Goal: Task Accomplishment & Management: Complete application form

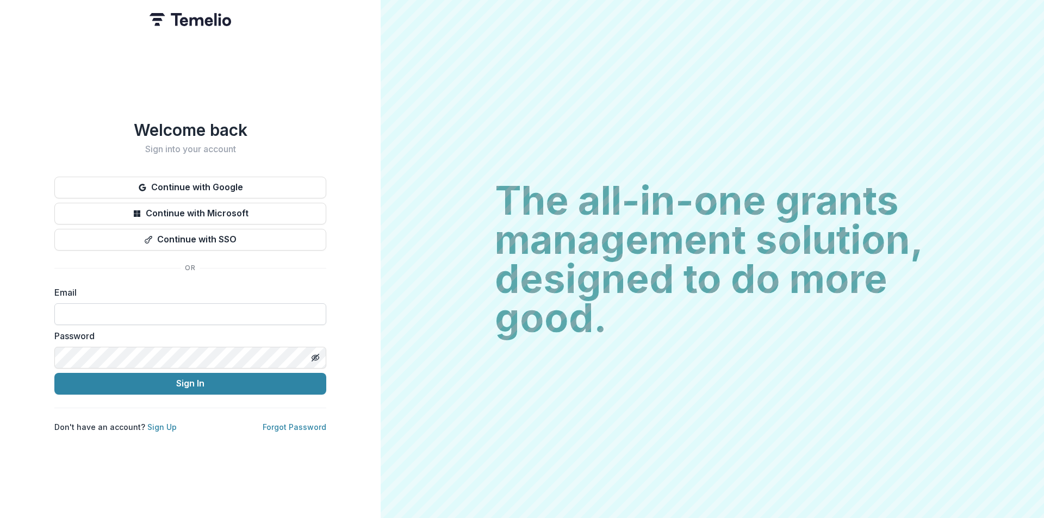
click at [106, 306] on input at bounding box center [190, 314] width 272 height 22
type input "**********"
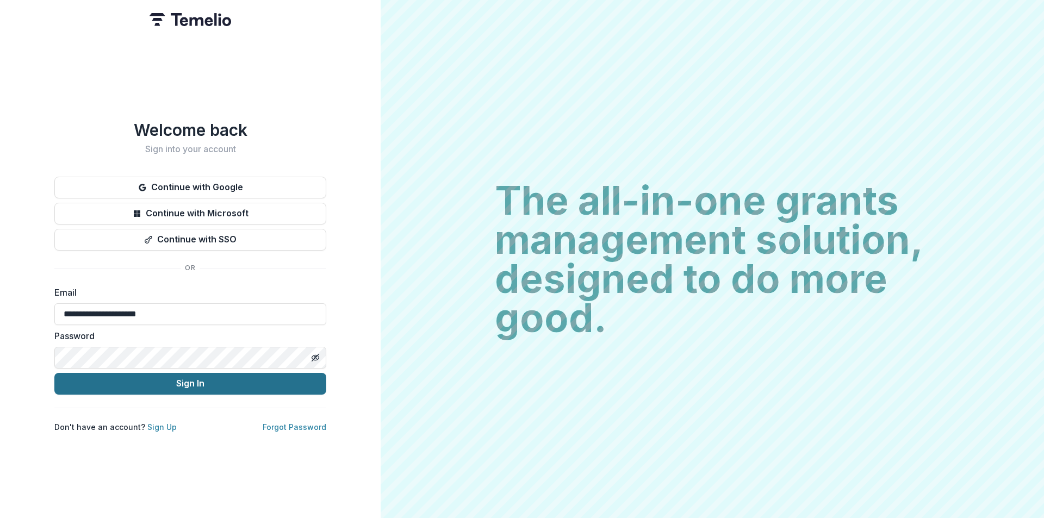
click at [189, 378] on button "Sign In" at bounding box center [190, 384] width 272 height 22
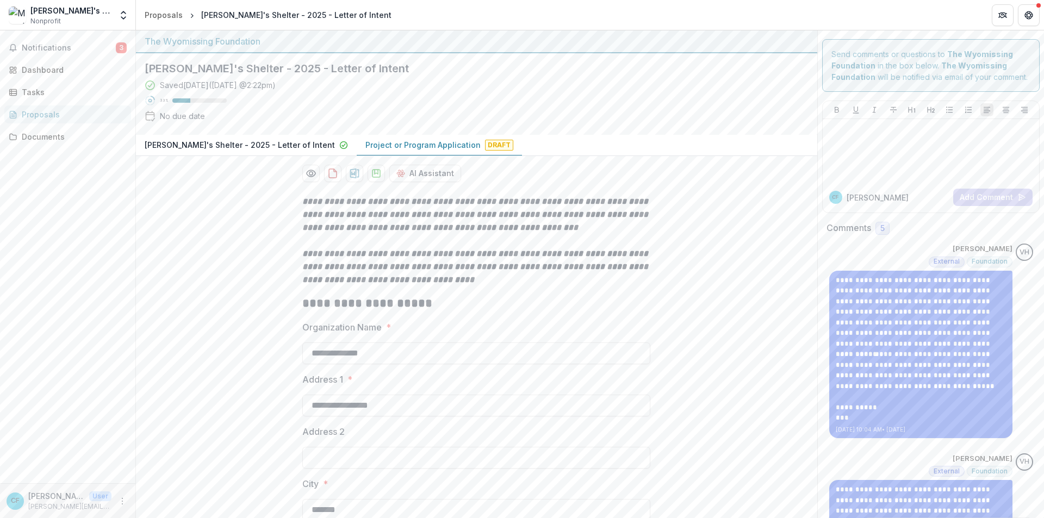
click at [485, 147] on span "Draft" at bounding box center [499, 145] width 28 height 11
click at [485, 144] on span "Draft" at bounding box center [499, 145] width 28 height 11
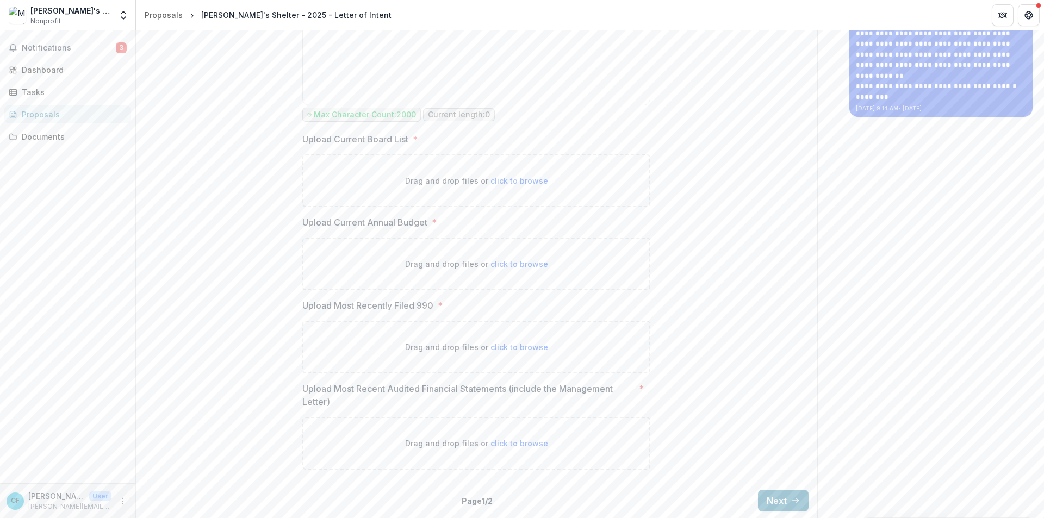
scroll to position [1201, 0]
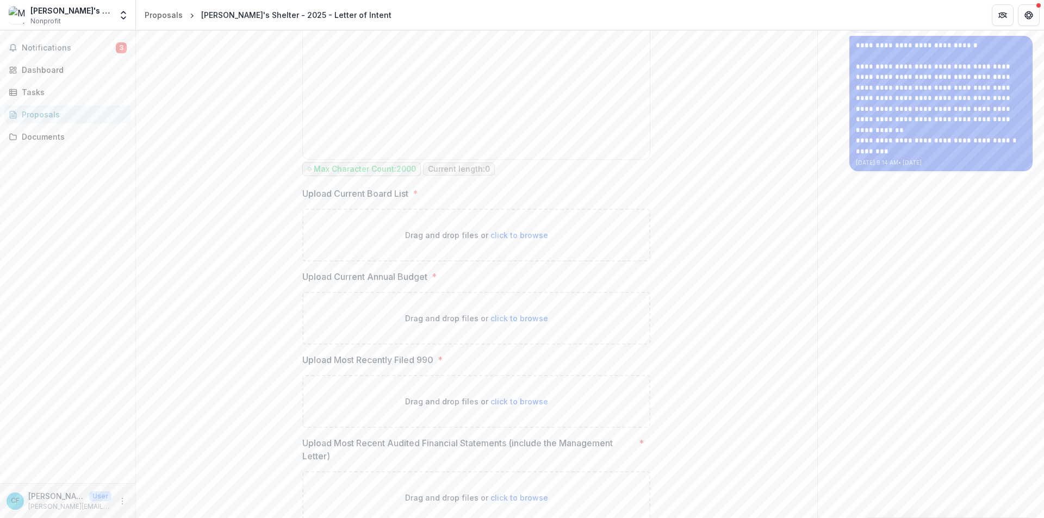
click at [520, 233] on span "click to browse" at bounding box center [520, 235] width 58 height 9
type input "**********"
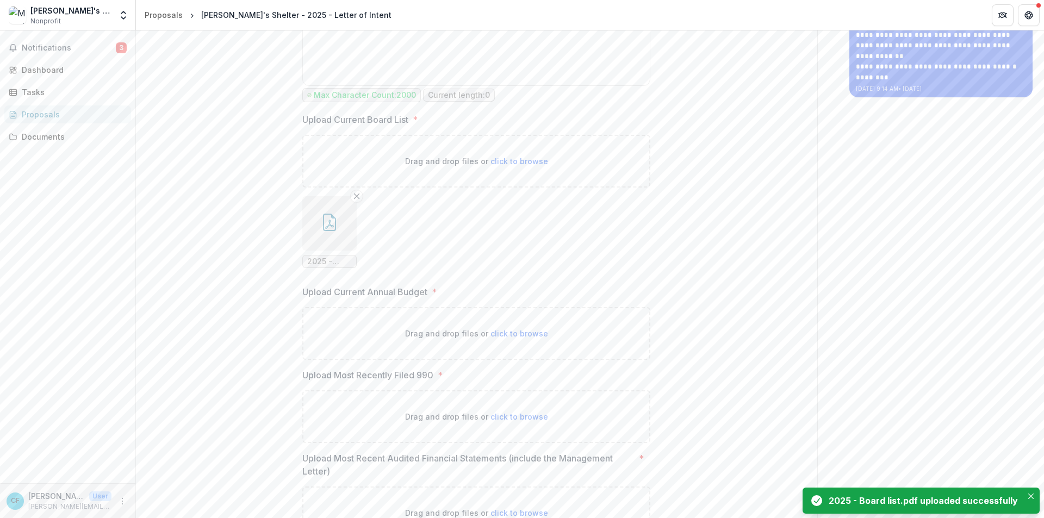
scroll to position [1344, 0]
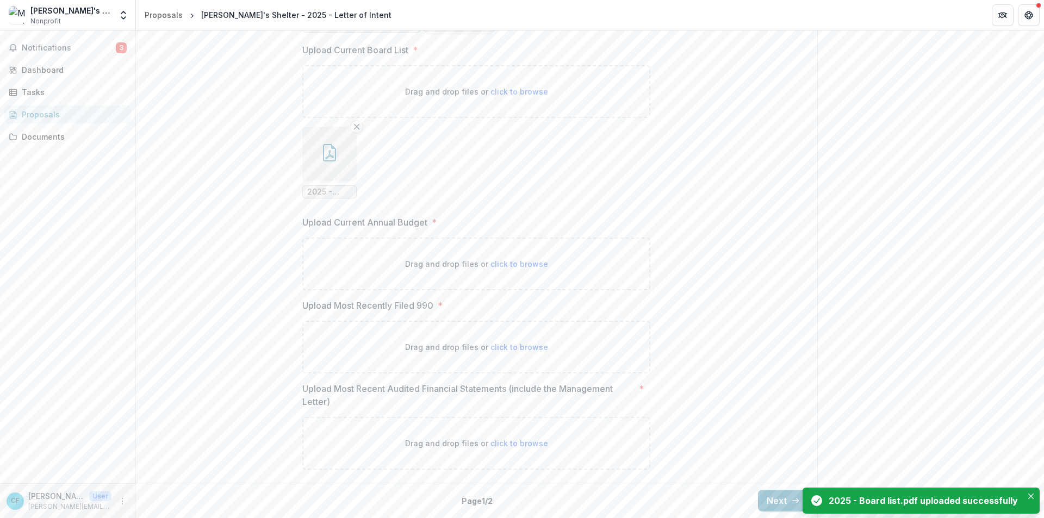
click at [517, 263] on span "click to browse" at bounding box center [520, 263] width 58 height 9
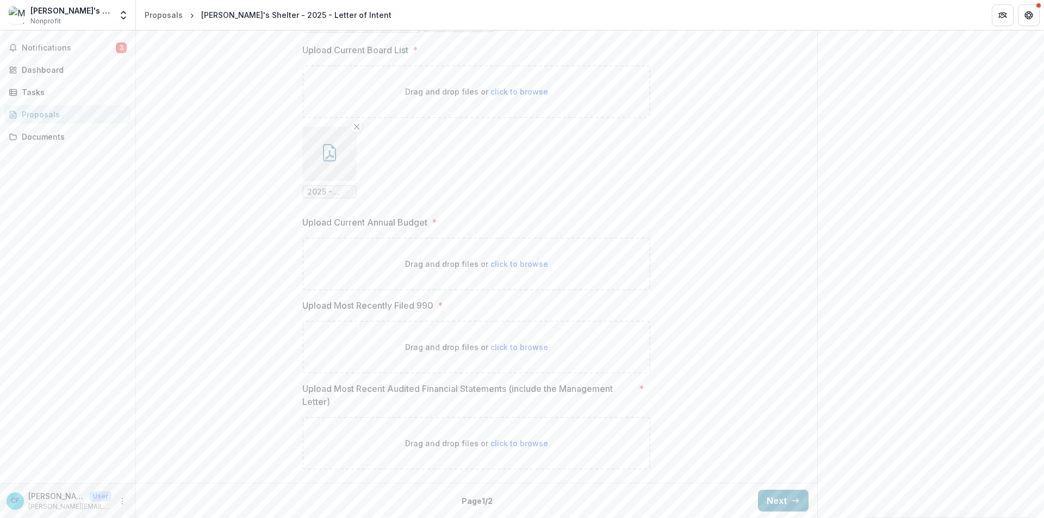
type input "**********"
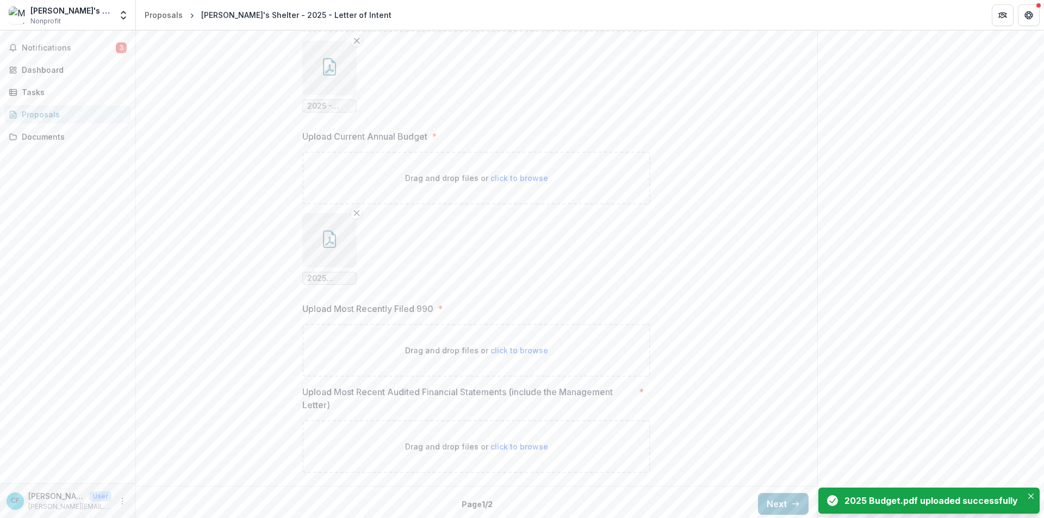
scroll to position [1433, 0]
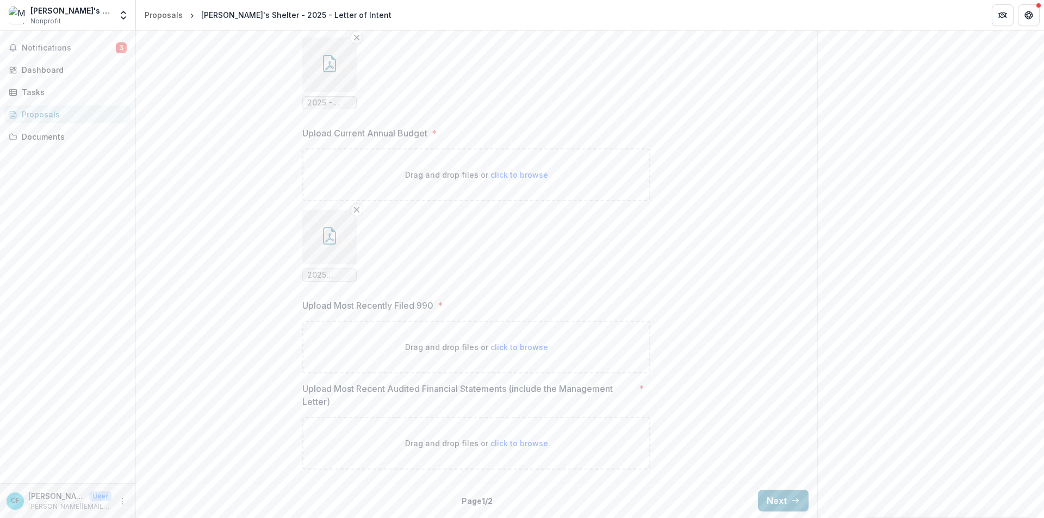
click at [518, 346] on span "click to browse" at bounding box center [520, 347] width 58 height 9
type input "**********"
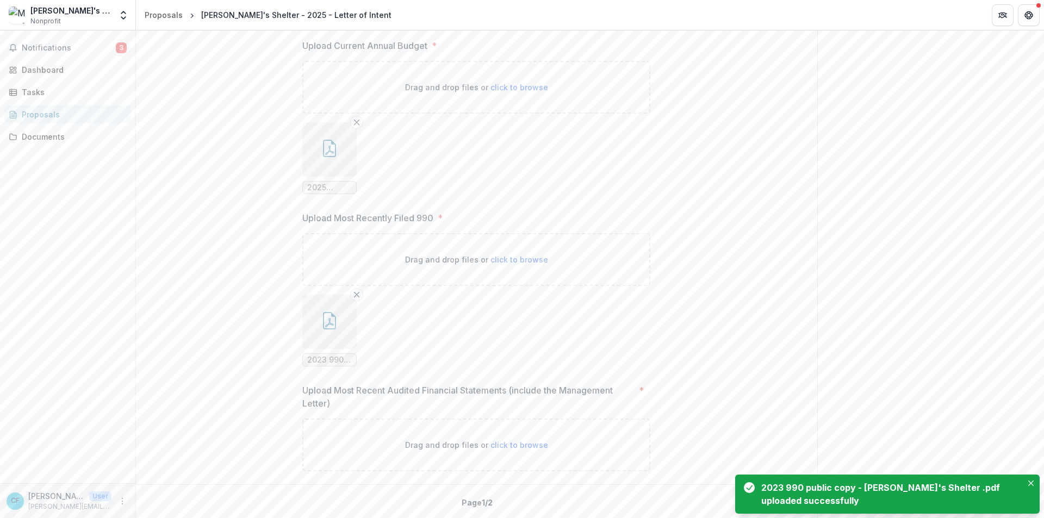
scroll to position [1523, 0]
click at [525, 442] on span "click to browse" at bounding box center [520, 443] width 58 height 9
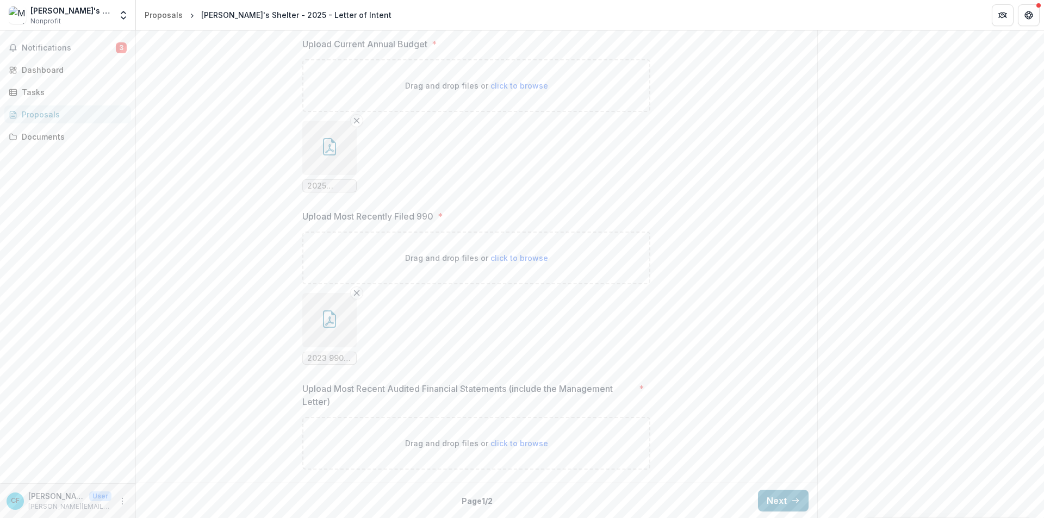
type input "**********"
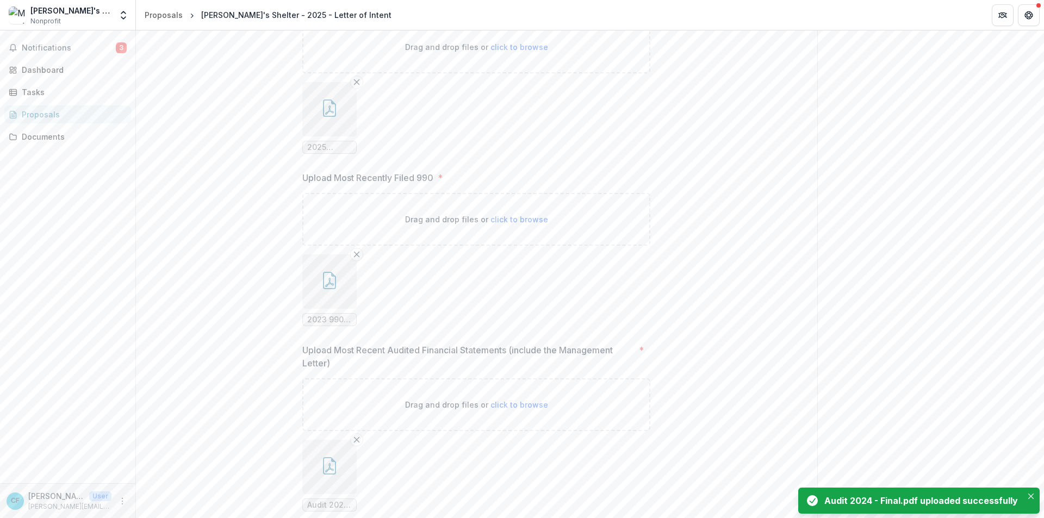
scroll to position [1612, 0]
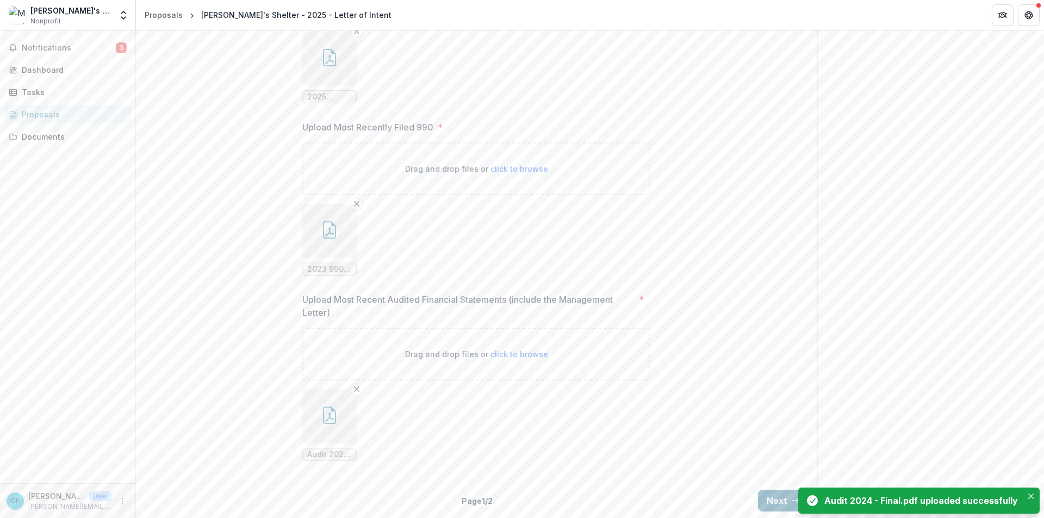
click at [778, 500] on button "Next" at bounding box center [783, 501] width 51 height 22
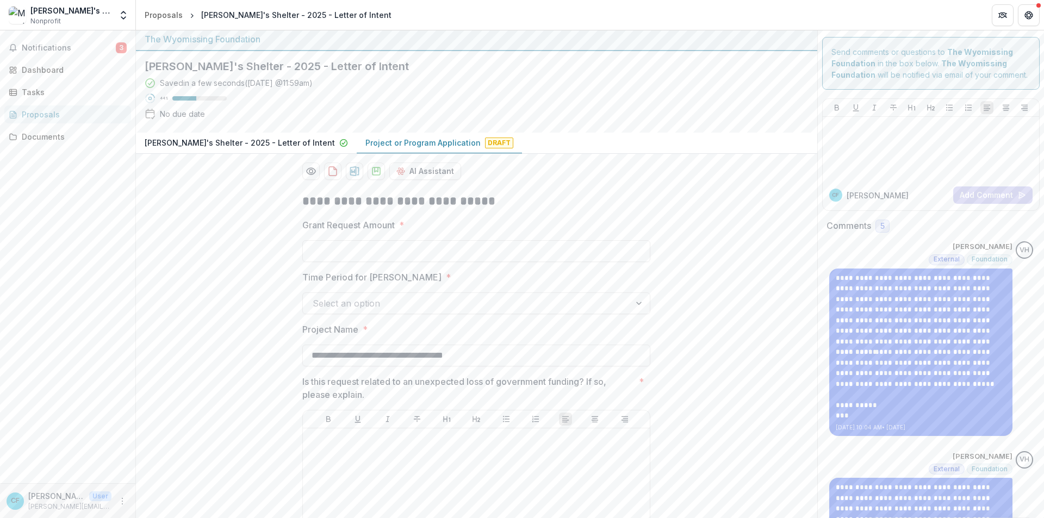
scroll to position [0, 0]
drag, startPoint x: 301, startPoint y: 385, endPoint x: 371, endPoint y: 399, distance: 71.5
click at [371, 399] on p "Is this request related to an unexpected loss of government funding? If so, ple…" at bounding box center [468, 390] width 332 height 26
drag, startPoint x: 302, startPoint y: 384, endPoint x: 368, endPoint y: 399, distance: 67.5
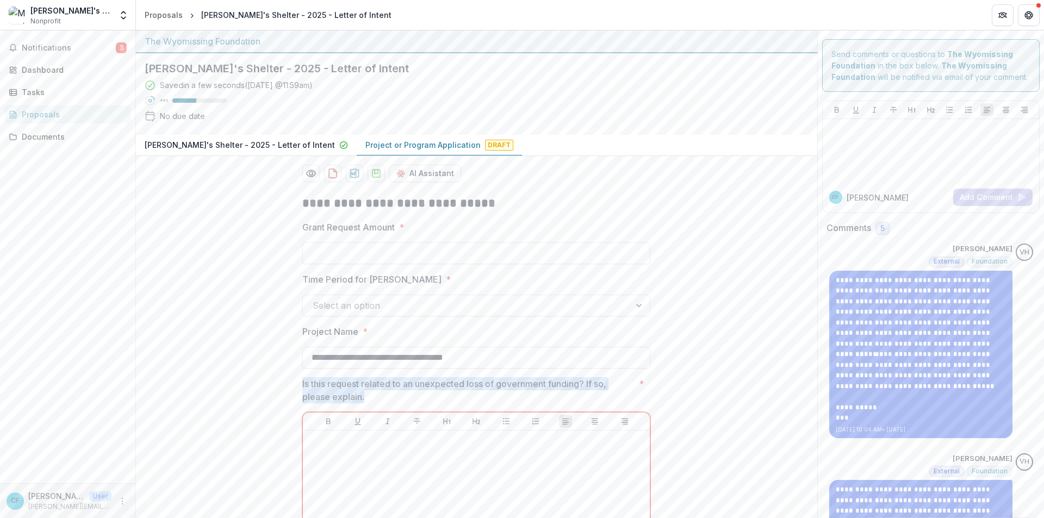
copy p "Is this request related to an unexpected loss of government funding? If so, ple…"
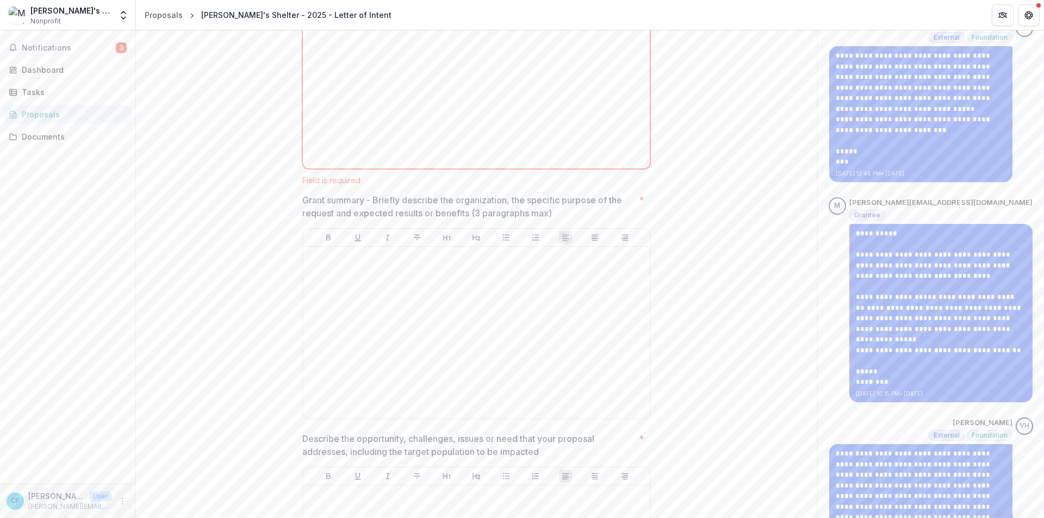
scroll to position [435, 0]
drag, startPoint x: 302, startPoint y: 199, endPoint x: 558, endPoint y: 211, distance: 255.9
click at [558, 211] on p "Grant summary - Briefly describe the organization, the specific purpose of the …" at bounding box center [468, 206] width 332 height 26
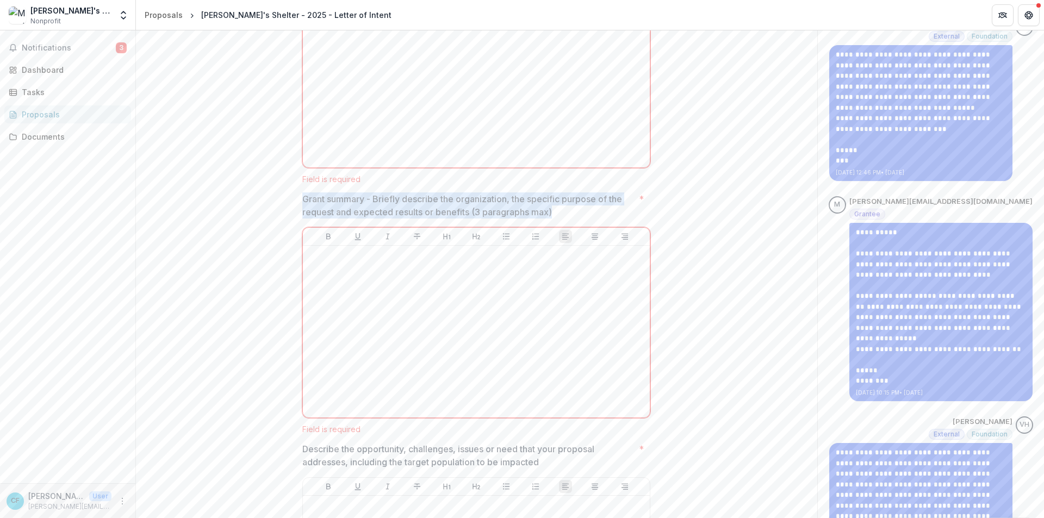
drag, startPoint x: 302, startPoint y: 200, endPoint x: 553, endPoint y: 212, distance: 251.0
click at [553, 212] on p "Grant summary - Briefly describe the organization, the specific purpose of the …" at bounding box center [468, 206] width 332 height 26
drag, startPoint x: 302, startPoint y: 198, endPoint x: 553, endPoint y: 218, distance: 252.0
click at [553, 218] on p "Grant summary - Briefly describe the organization, the specific purpose of the …" at bounding box center [468, 206] width 332 height 26
drag, startPoint x: 533, startPoint y: 207, endPoint x: 299, endPoint y: 198, distance: 234.5
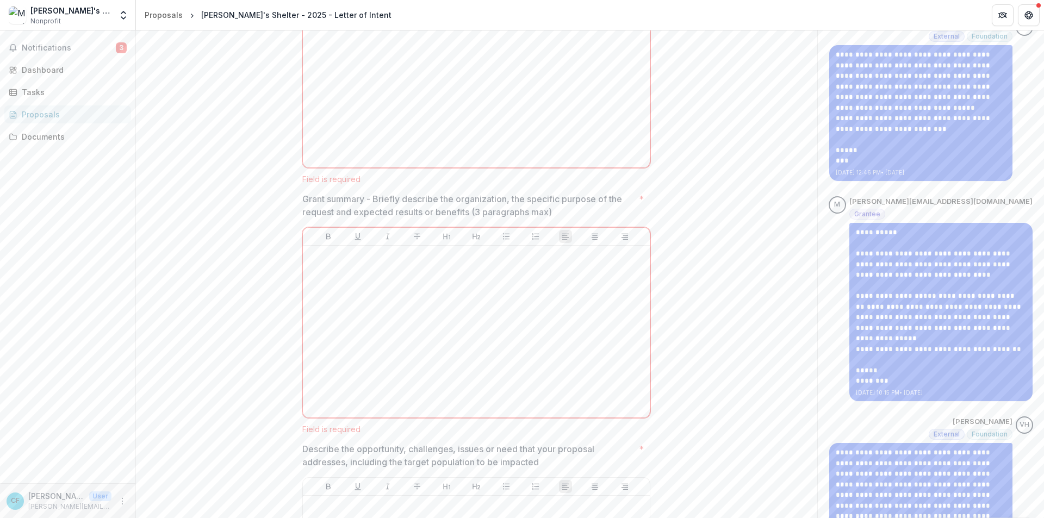
drag, startPoint x: 301, startPoint y: 200, endPoint x: 549, endPoint y: 221, distance: 248.3
click at [549, 221] on div "Grant summary - Briefly describe the organization, the specific purpose of the …" at bounding box center [476, 313] width 348 height 241
copy span "Grant summary - Briefly describe the organization, the specific purpose of the …"
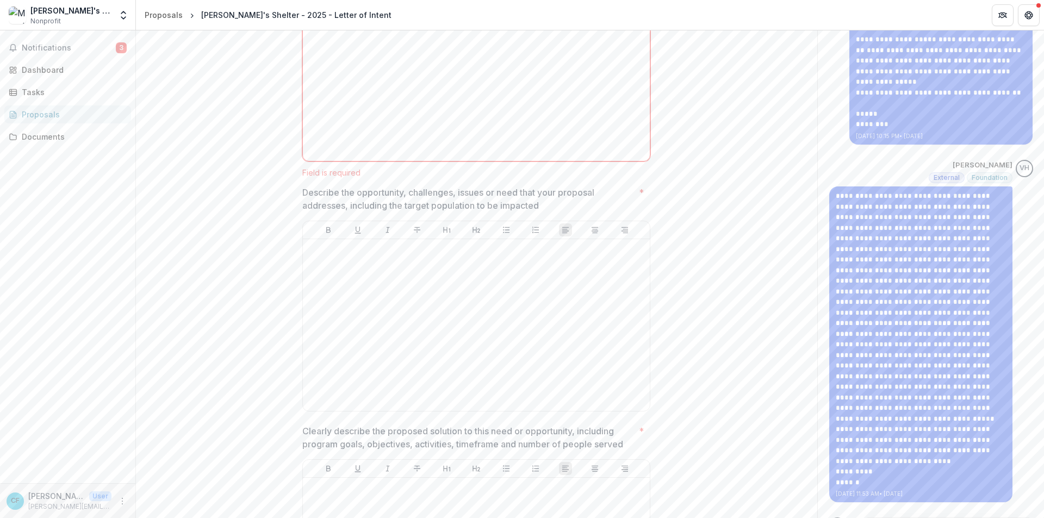
scroll to position [707, 0]
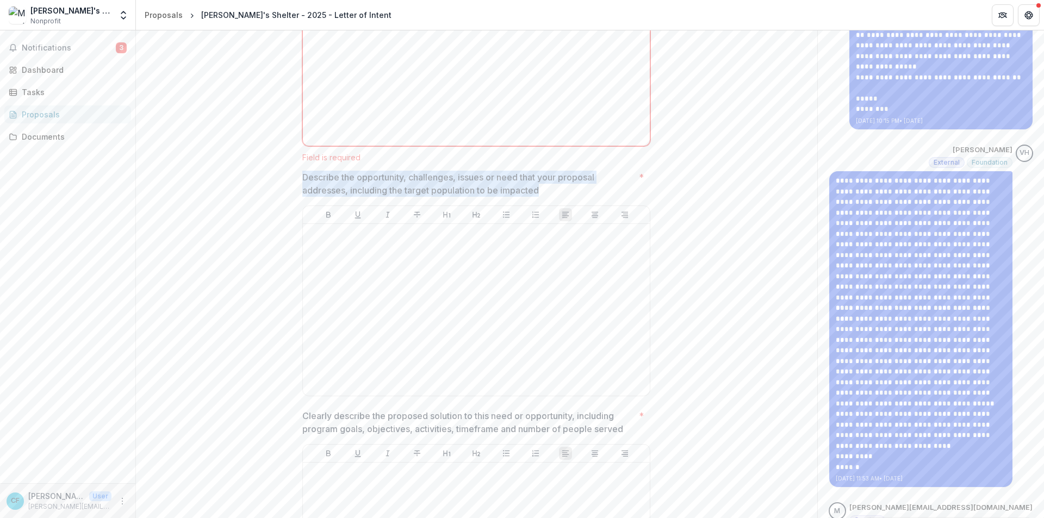
drag, startPoint x: 303, startPoint y: 175, endPoint x: 570, endPoint y: 184, distance: 267.7
click at [570, 184] on p "Describe the opportunity, challenges, issues or need that your proposal address…" at bounding box center [468, 184] width 332 height 26
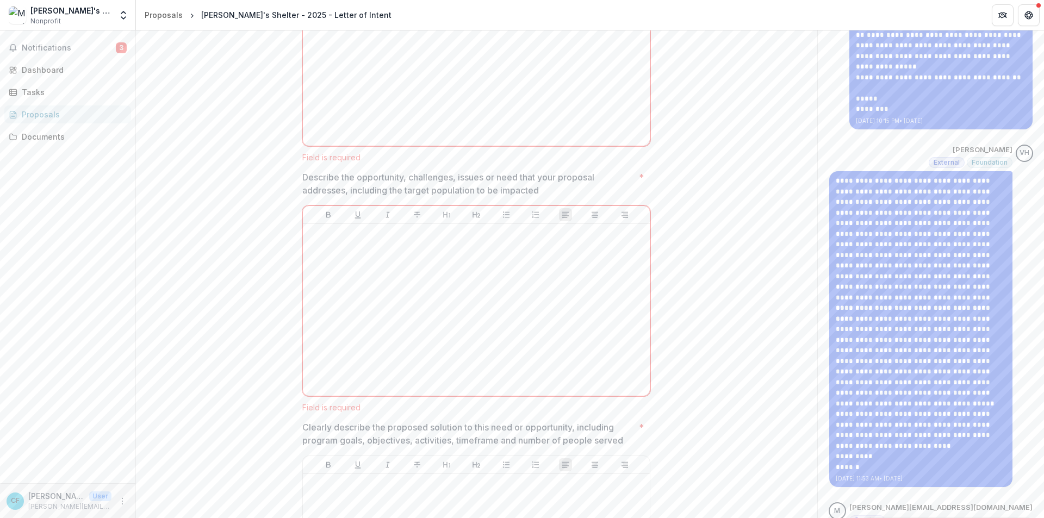
click at [302, 179] on p "Describe the opportunity, challenges, issues or need that your proposal address…" at bounding box center [468, 184] width 332 height 26
drag, startPoint x: 302, startPoint y: 179, endPoint x: 546, endPoint y: 195, distance: 244.7
click at [546, 195] on p "Describe the opportunity, challenges, issues or need that your proposal address…" at bounding box center [468, 184] width 332 height 26
drag, startPoint x: 302, startPoint y: 176, endPoint x: 533, endPoint y: 188, distance: 230.9
click at [533, 188] on p "Describe the opportunity, challenges, issues or need that your proposal address…" at bounding box center [468, 184] width 332 height 26
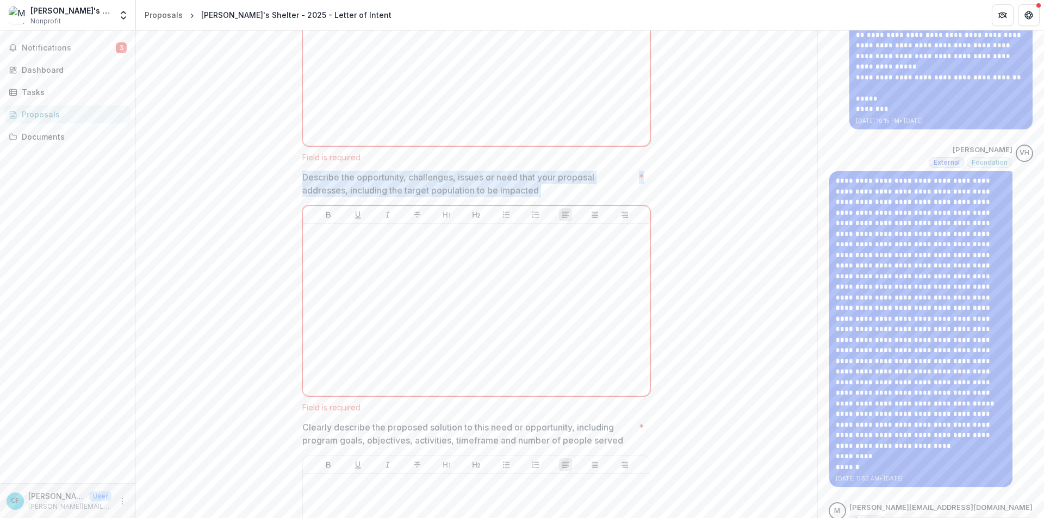
drag, startPoint x: 301, startPoint y: 176, endPoint x: 660, endPoint y: 188, distance: 358.6
copy span "Describe the opportunity, challenges, issues or need that your proposal address…"
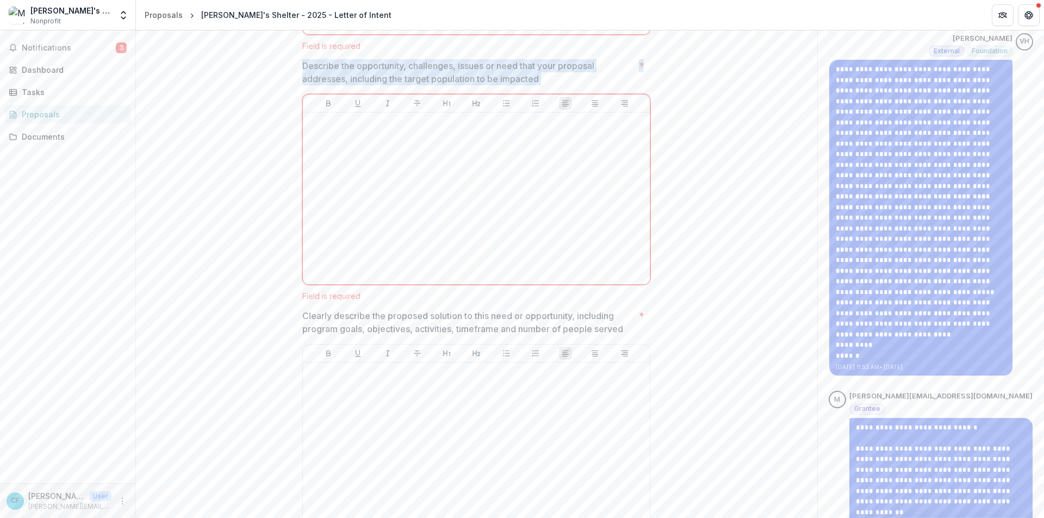
scroll to position [924, 0]
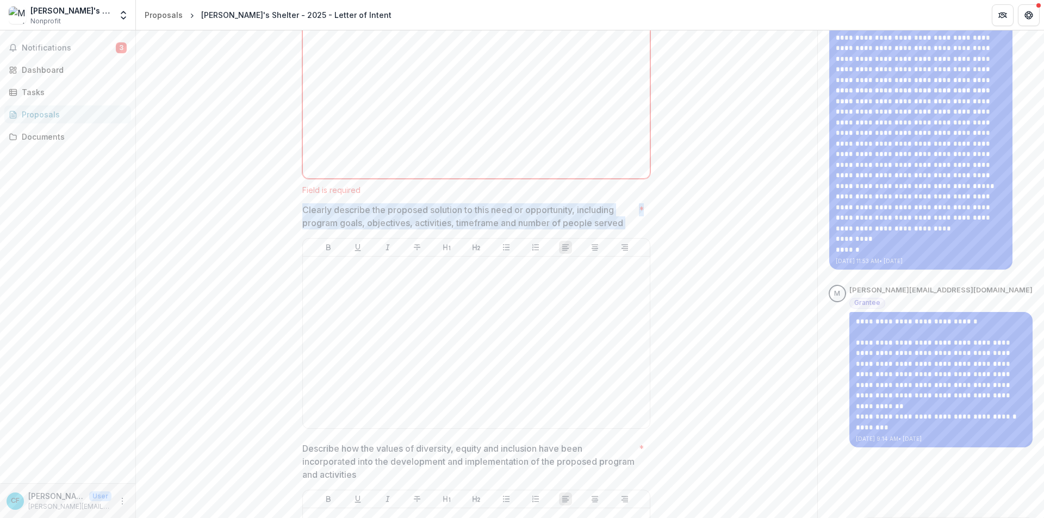
drag, startPoint x: 301, startPoint y: 210, endPoint x: 647, endPoint y: 213, distance: 345.9
click at [647, 213] on div "Clearly describe the proposed solution to this need or opportunity, including p…" at bounding box center [476, 318] width 348 height 230
copy span "Clearly describe the proposed solution to this need or opportunity, including p…"
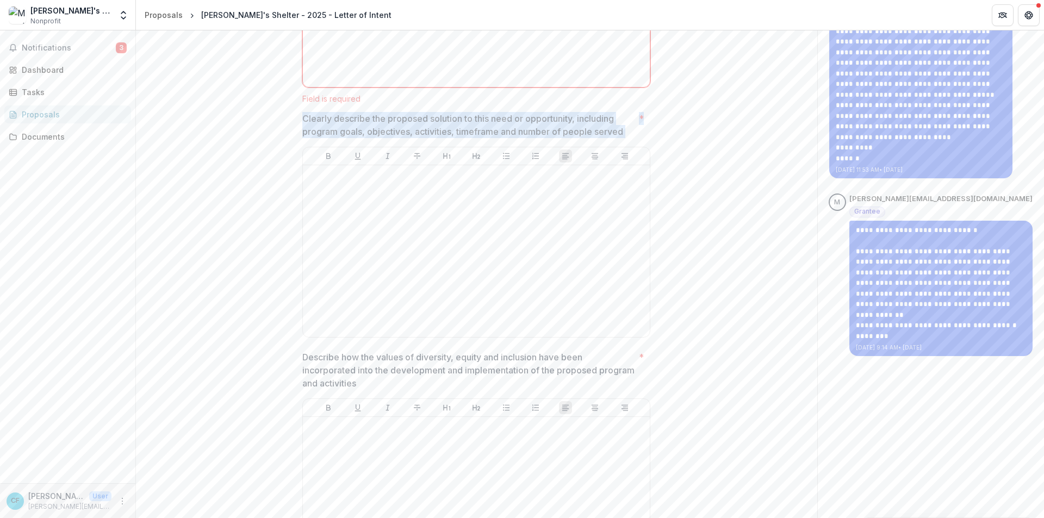
scroll to position [1142, 0]
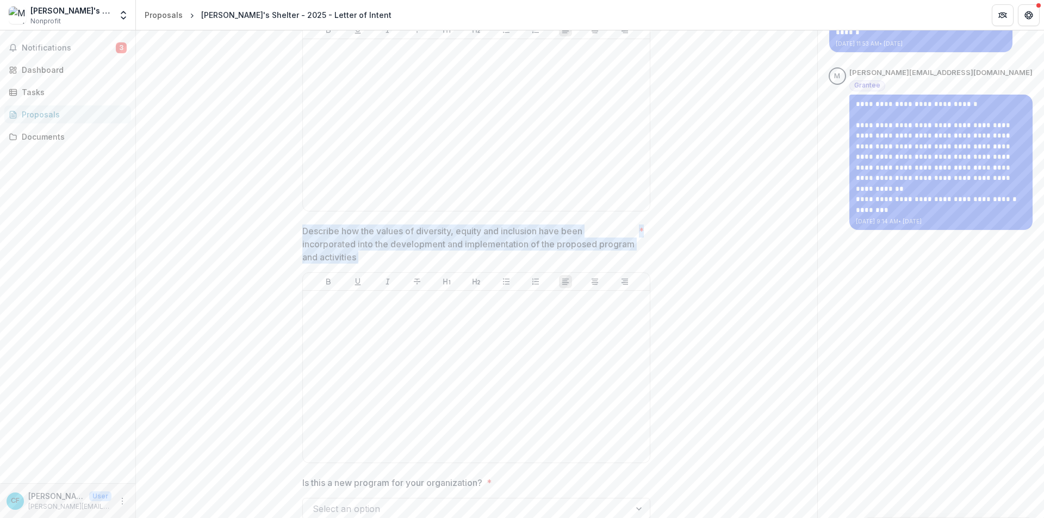
drag, startPoint x: 300, startPoint y: 229, endPoint x: 646, endPoint y: 259, distance: 347.2
copy span "Describe how the values of diversity, equity and inclusion have been incorporat…"
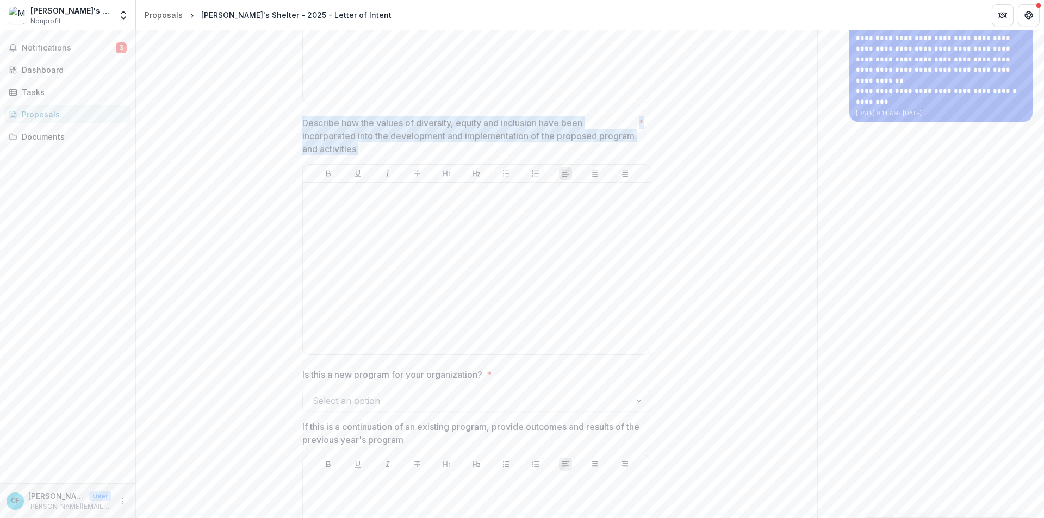
scroll to position [1305, 0]
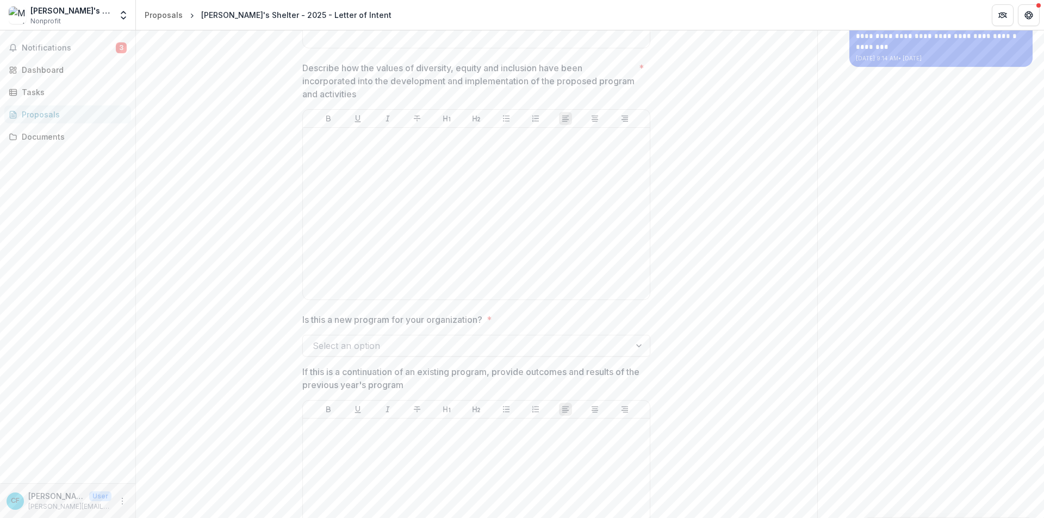
click at [302, 319] on p "Is this a new program for your organization?" at bounding box center [392, 319] width 180 height 13
click at [313, 339] on input "Is this a new program for your organization? *" at bounding box center [314, 345] width 3 height 13
click at [302, 318] on p "Is this a new program for your organization?" at bounding box center [392, 319] width 180 height 13
click at [313, 339] on input "Is this a new program for your organization? *" at bounding box center [314, 345] width 3 height 13
click at [302, 318] on p "Is this a new program for your organization?" at bounding box center [392, 319] width 180 height 13
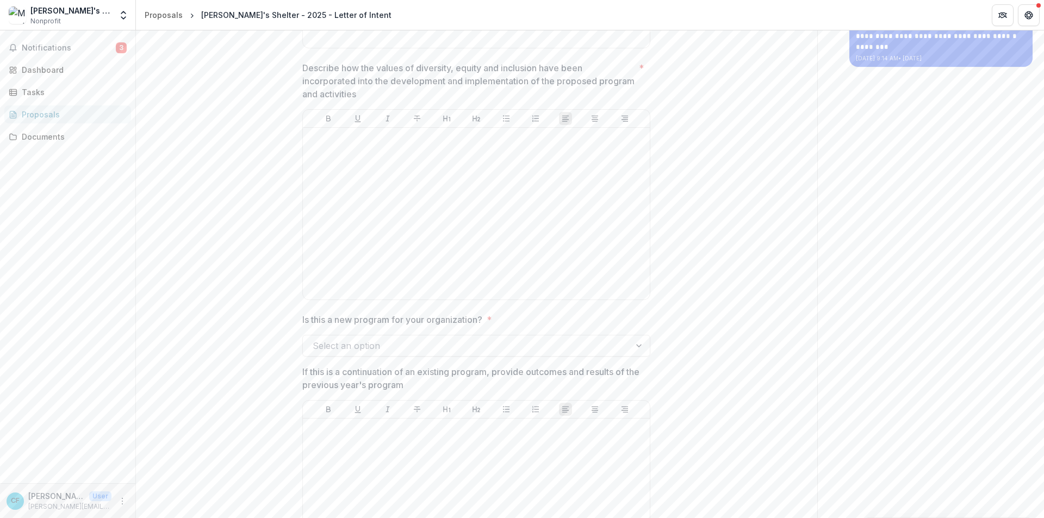
click at [313, 339] on input "Is this a new program for your organization? *" at bounding box center [314, 345] width 3 height 13
click at [302, 318] on p "Is this a new program for your organization?" at bounding box center [392, 319] width 180 height 13
click at [313, 339] on input "Is this a new program for your organization? *" at bounding box center [314, 345] width 3 height 13
click at [640, 346] on div at bounding box center [640, 346] width 20 height 21
click at [423, 388] on div "No" at bounding box center [475, 391] width 344 height 20
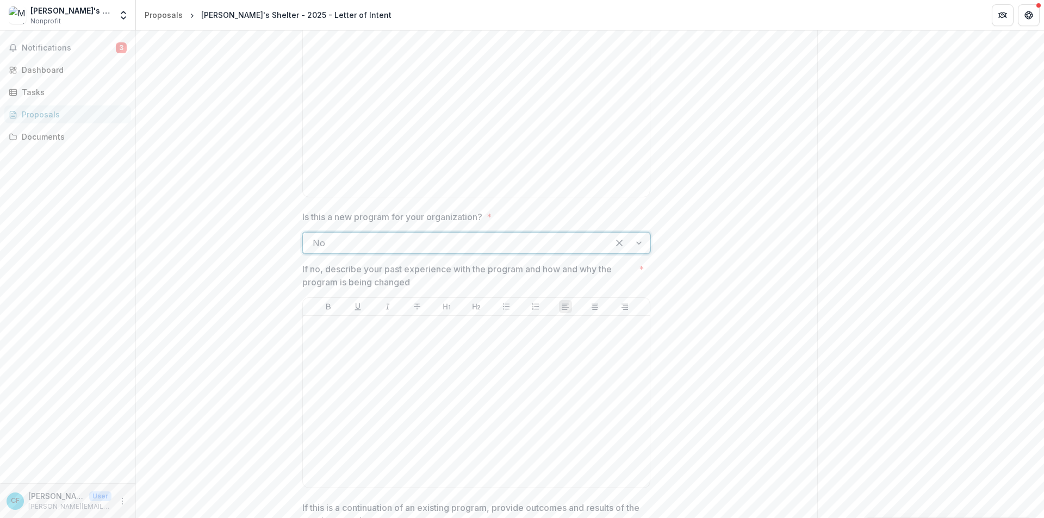
scroll to position [1414, 0]
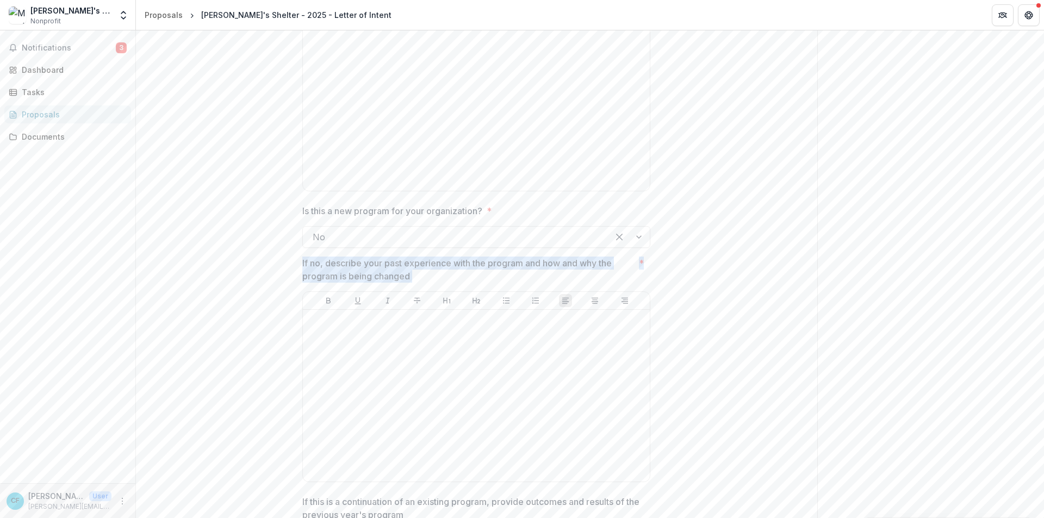
drag, startPoint x: 302, startPoint y: 263, endPoint x: 666, endPoint y: 279, distance: 364.7
copy span "If no, describe your past experience with the program and how and why the progr…"
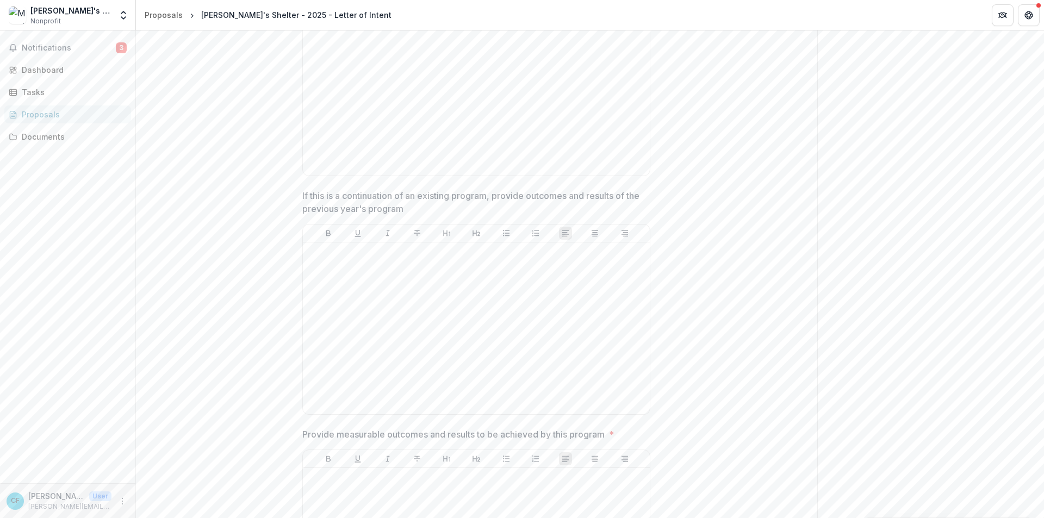
scroll to position [1740, 0]
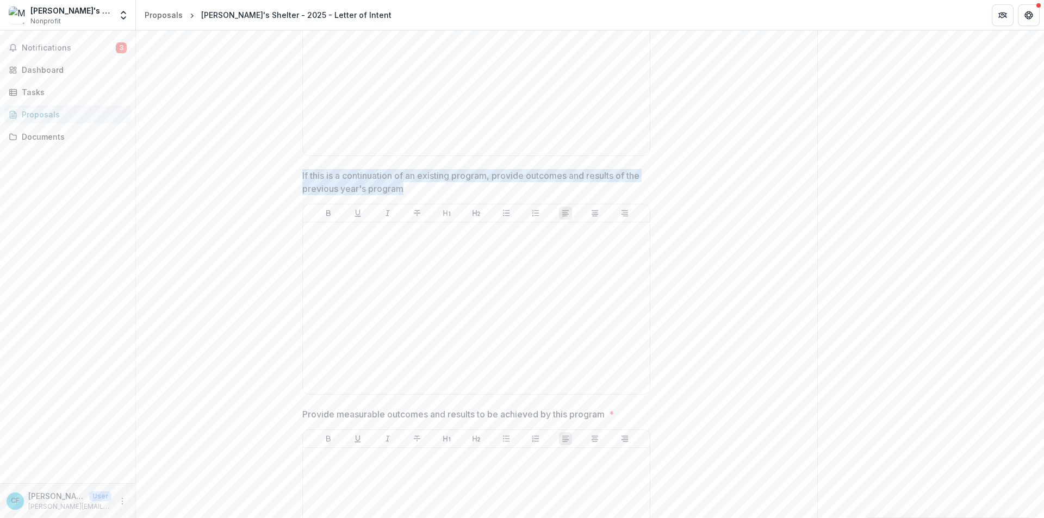
drag, startPoint x: 302, startPoint y: 174, endPoint x: 648, endPoint y: 195, distance: 346.5
click at [648, 195] on div "If this is a continuation of an existing program, provide outcomes and results …" at bounding box center [476, 284] width 348 height 230
copy p "If this is a continuation of an existing program, provide outcomes and results …"
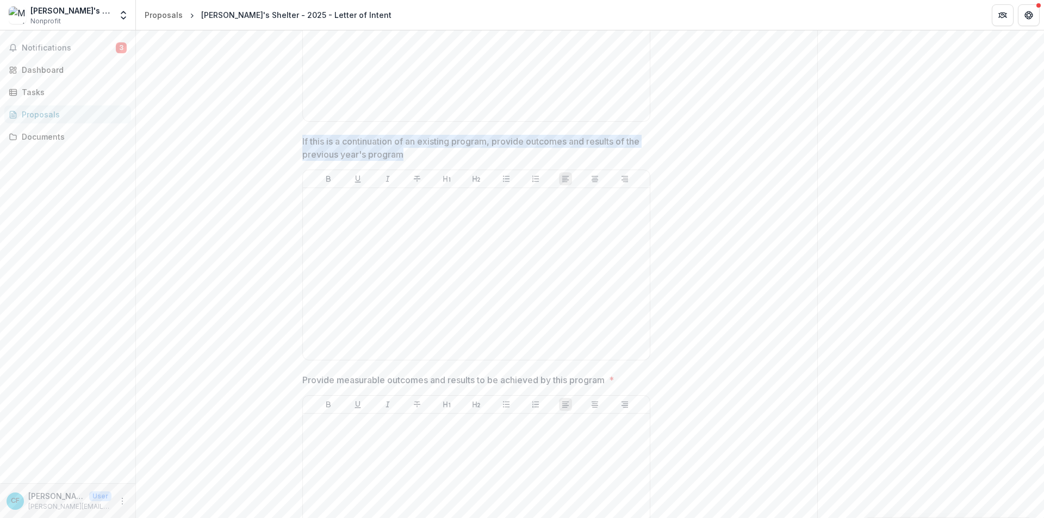
scroll to position [1903, 0]
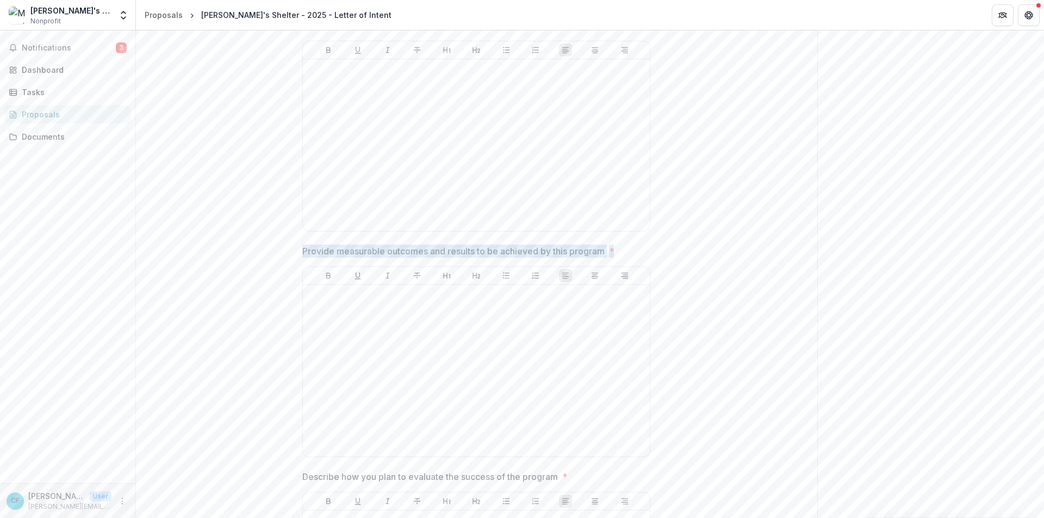
drag, startPoint x: 302, startPoint y: 249, endPoint x: 664, endPoint y: 253, distance: 361.7
click at [664, 253] on div "**********" at bounding box center [476, 63] width 681 height 3560
copy span "Provide measurable outcomes and results to be achieved by this program *"
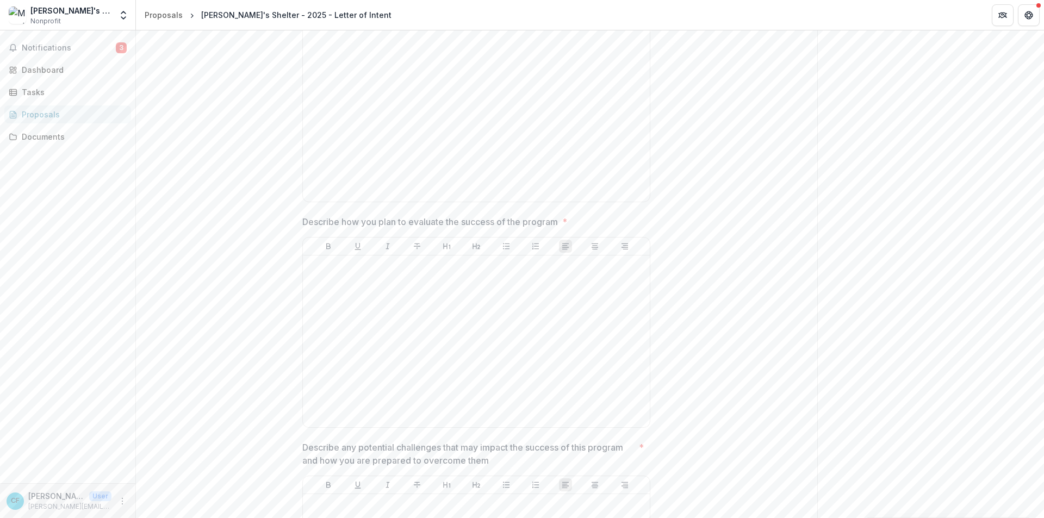
scroll to position [2175, 0]
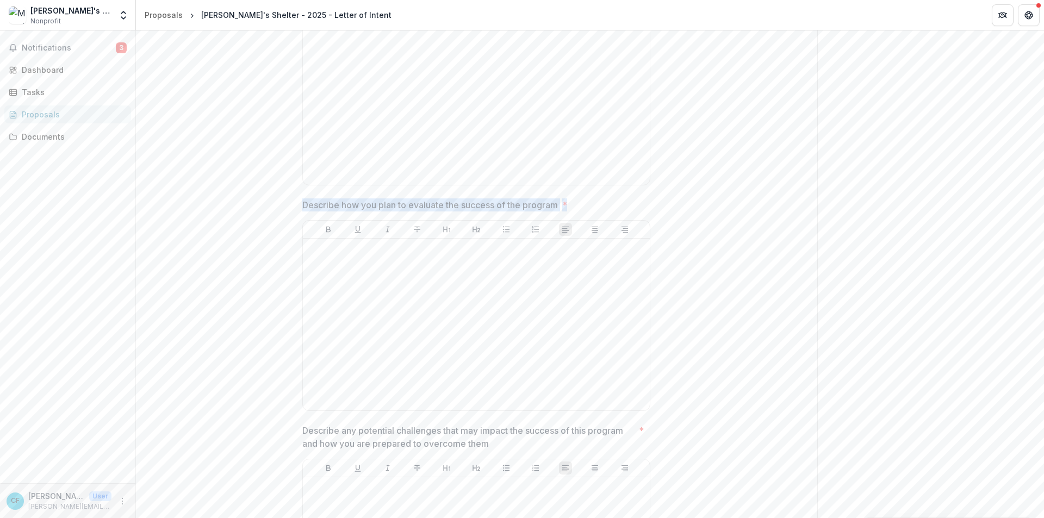
drag, startPoint x: 301, startPoint y: 205, endPoint x: 591, endPoint y: 195, distance: 290.0
copy span "Describe how you plan to evaluate the success of the program *"
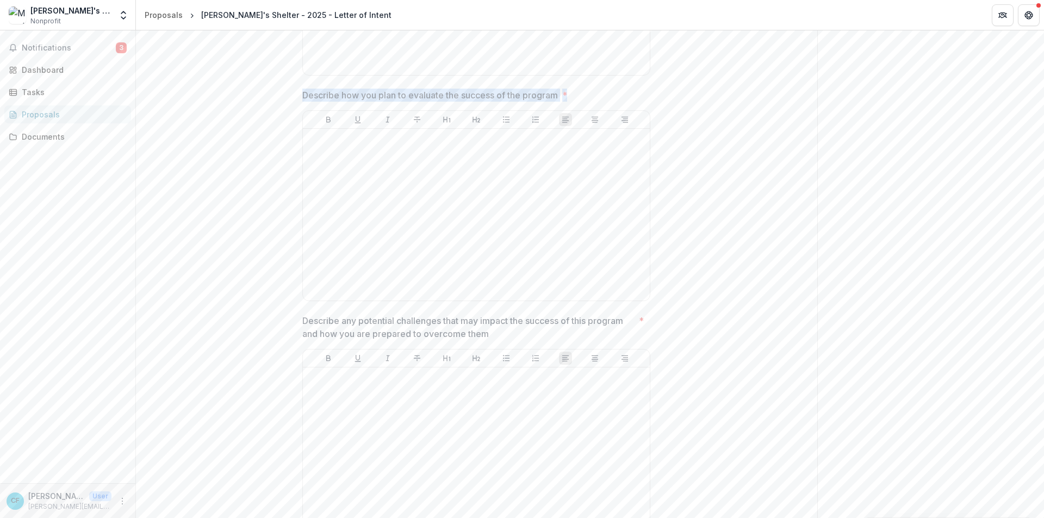
scroll to position [2338, 0]
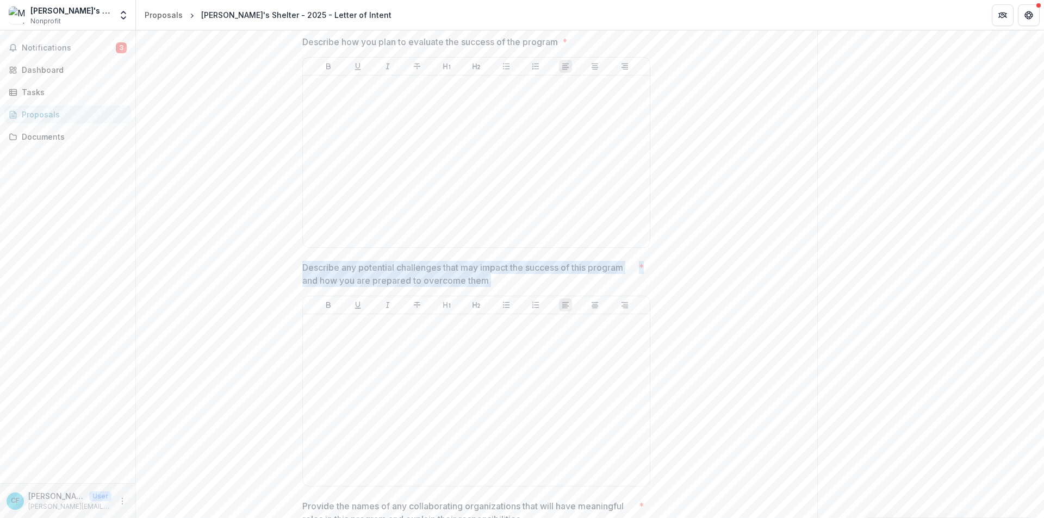
drag, startPoint x: 302, startPoint y: 266, endPoint x: 641, endPoint y: 280, distance: 339.1
click at [641, 280] on span "Describe any potential challenges that may impact the success of this program a…" at bounding box center [473, 274] width 342 height 26
drag, startPoint x: 302, startPoint y: 268, endPoint x: 675, endPoint y: 282, distance: 373.3
copy span "Describe any potential challenges that may impact the success of this program a…"
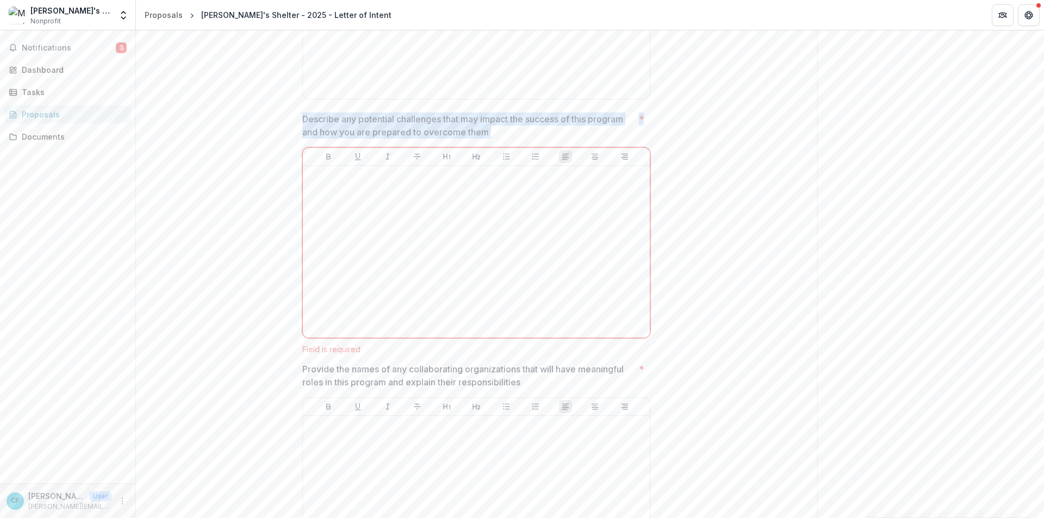
scroll to position [2556, 0]
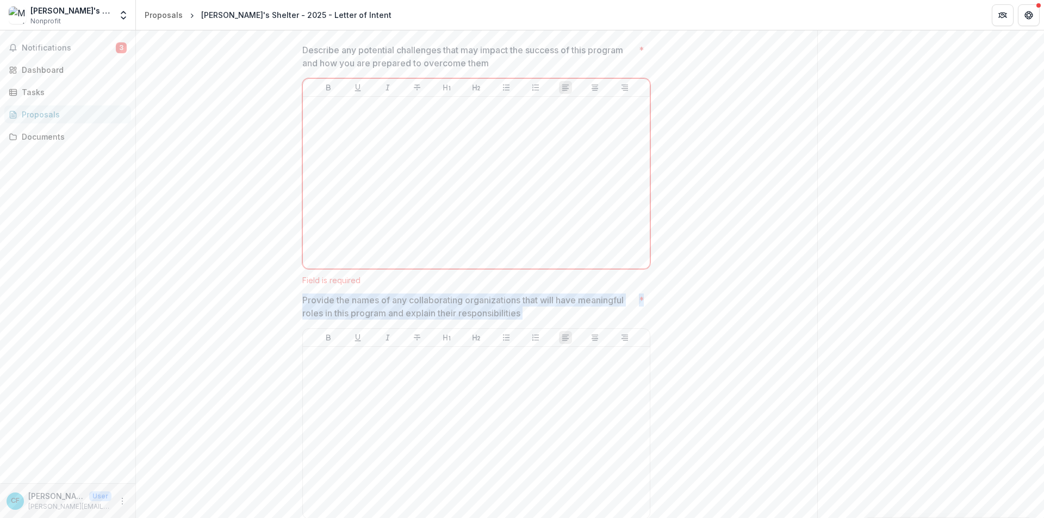
drag, startPoint x: 302, startPoint y: 301, endPoint x: 674, endPoint y: 296, distance: 372.0
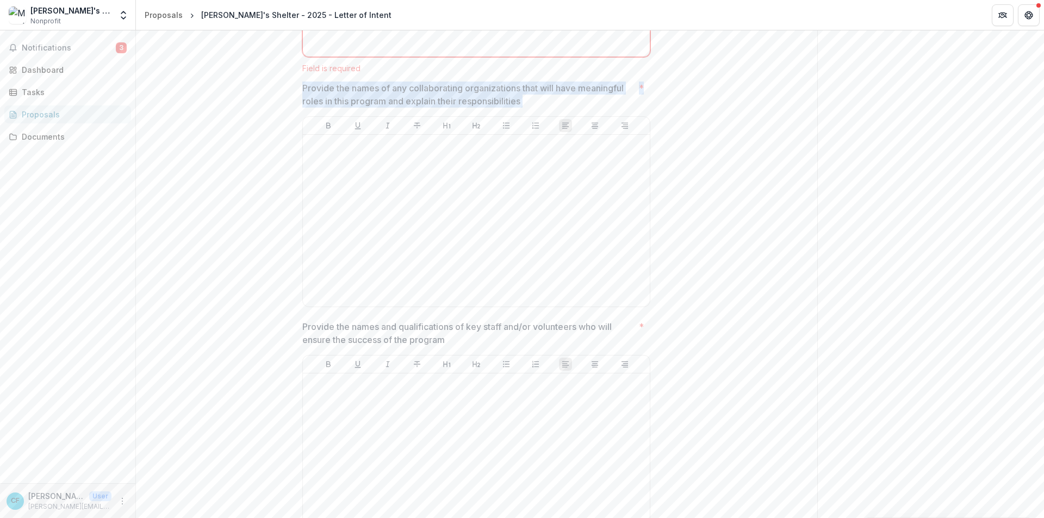
scroll to position [2828, 0]
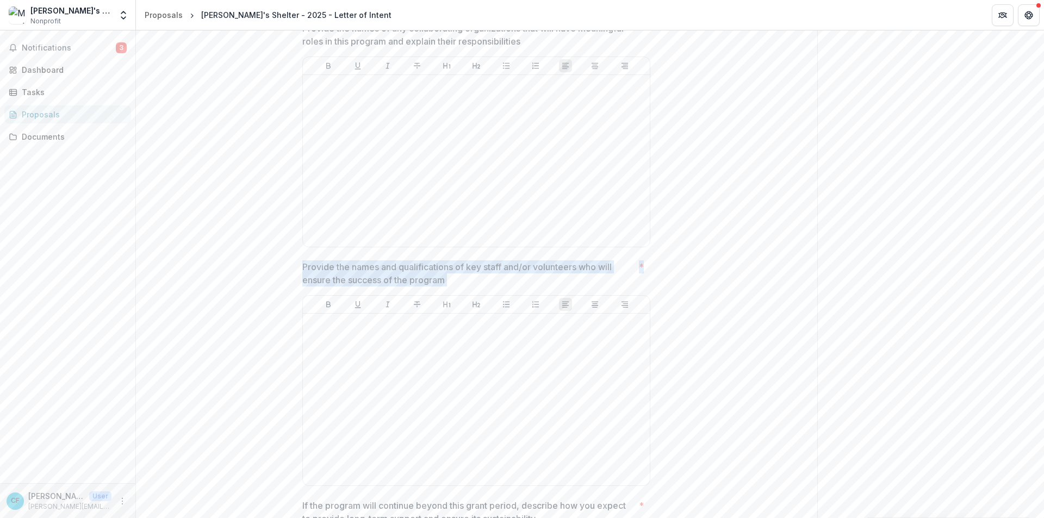
drag, startPoint x: 302, startPoint y: 265, endPoint x: 649, endPoint y: 275, distance: 347.1
click at [649, 275] on div "Provide the names and qualifications of key staff and/or volunteers who will en…" at bounding box center [476, 375] width 348 height 230
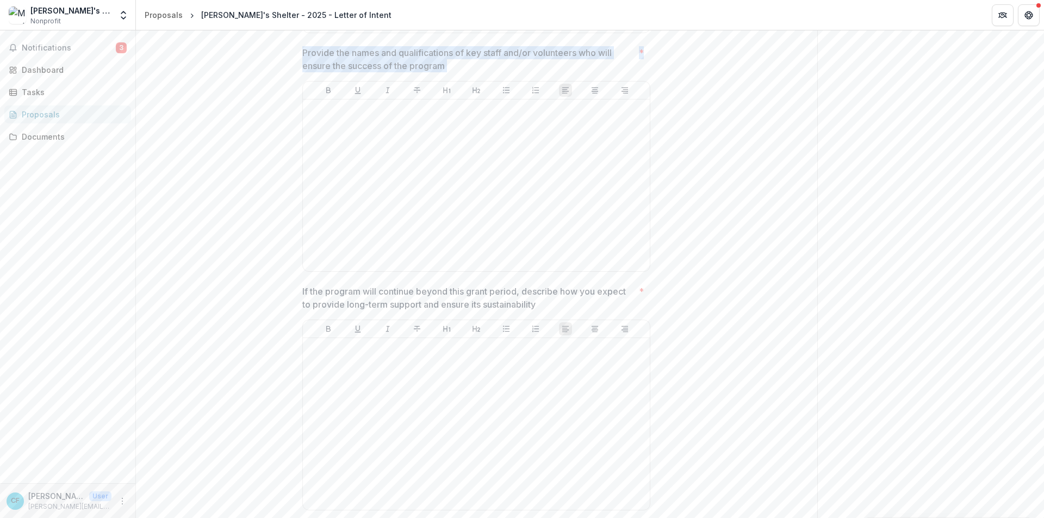
scroll to position [3045, 0]
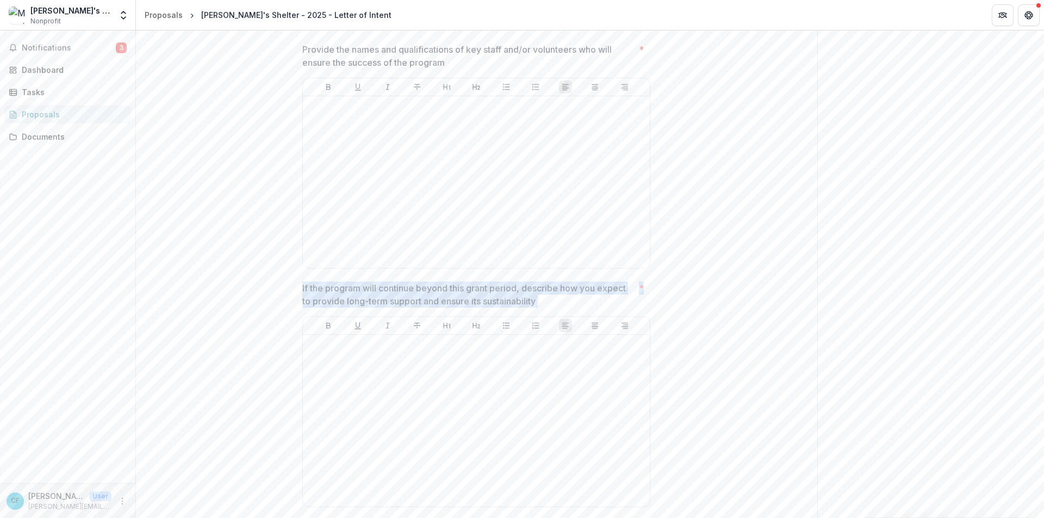
drag, startPoint x: 302, startPoint y: 287, endPoint x: 643, endPoint y: 299, distance: 341.7
click at [643, 299] on div "If the program will continue beyond this grant period, describe how you expect …" at bounding box center [476, 397] width 348 height 230
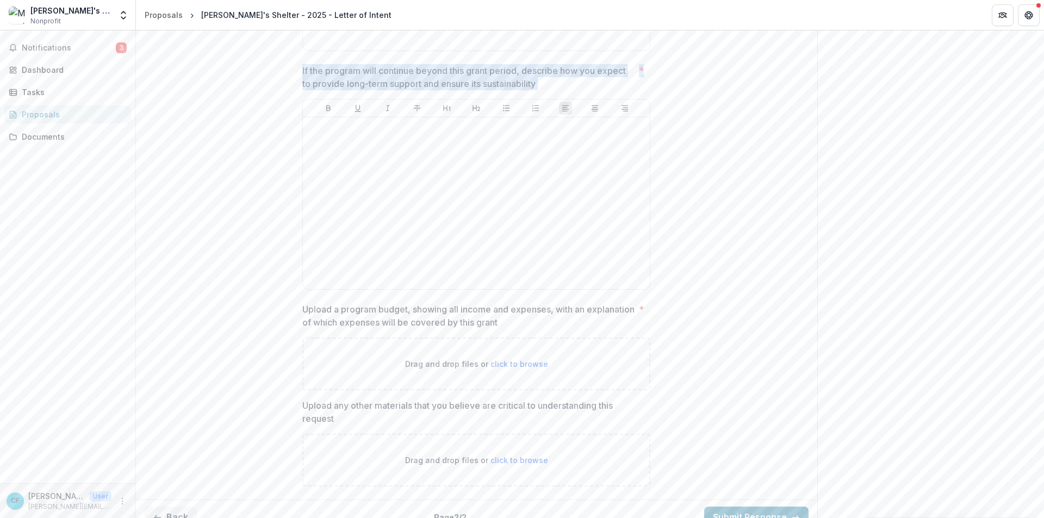
scroll to position [3280, 0]
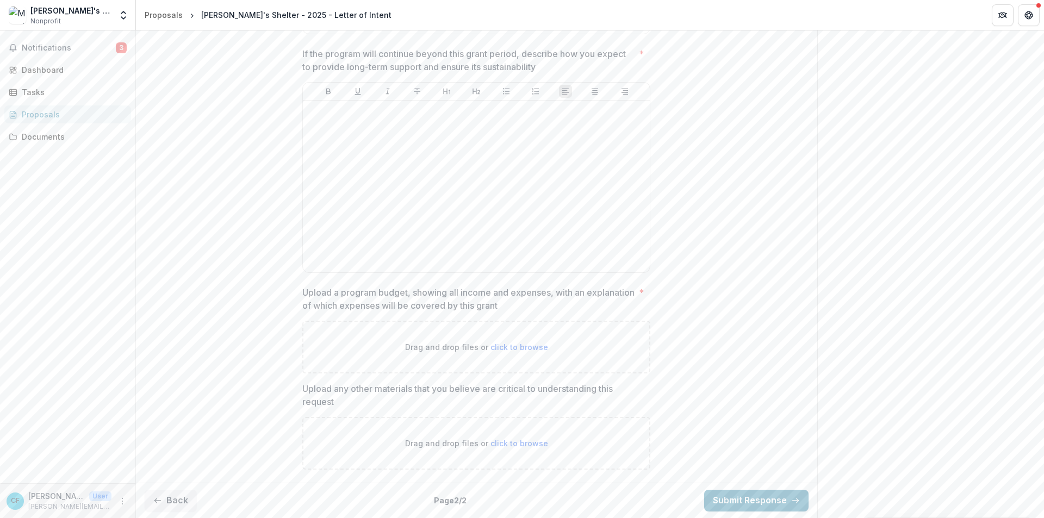
click at [305, 292] on p "Upload a program budget, showing all income and expenses, with an explanation o…" at bounding box center [468, 299] width 332 height 26
click at [544, 308] on p "Upload a program budget, showing all income and expenses, with an explanation o…" at bounding box center [468, 299] width 332 height 26
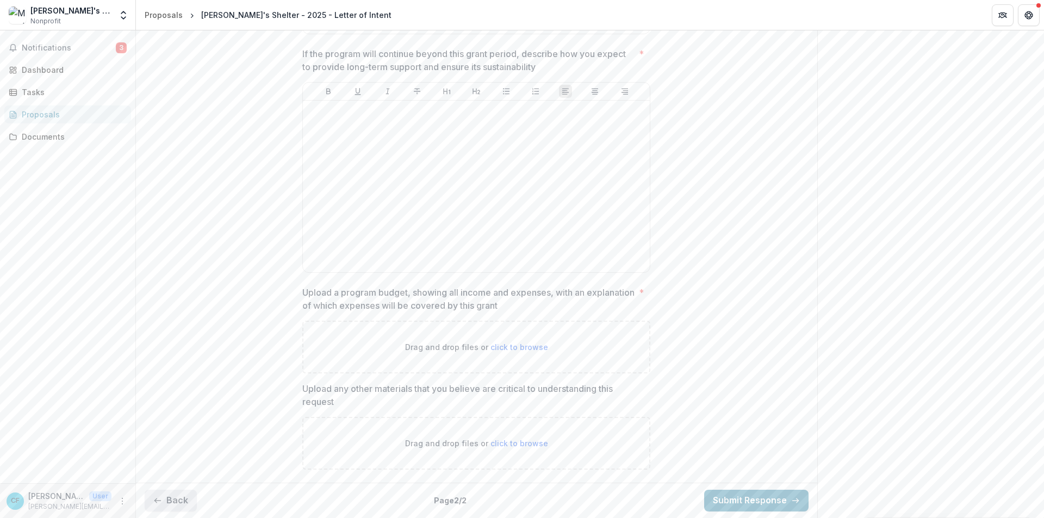
click at [172, 499] on button "Back" at bounding box center [171, 501] width 52 height 22
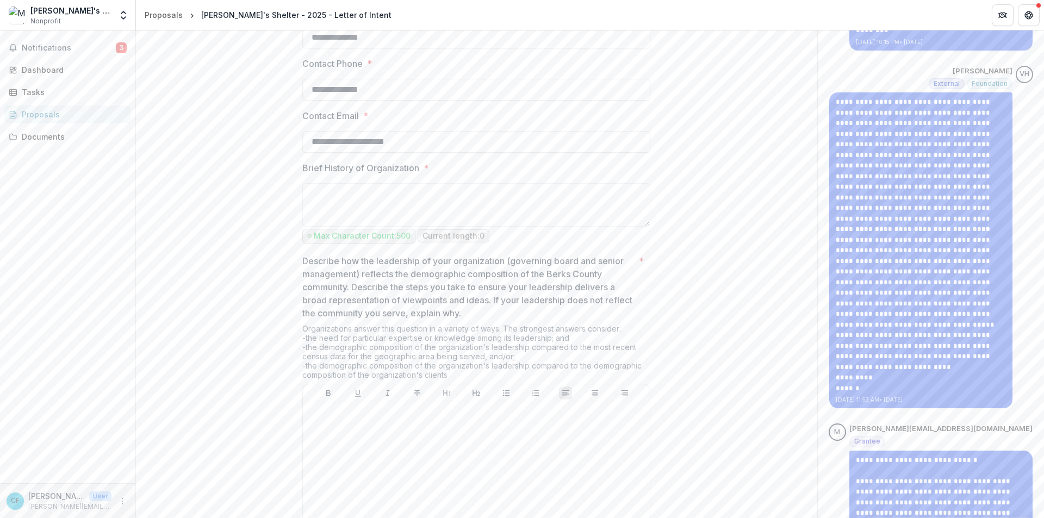
scroll to position [687, 0]
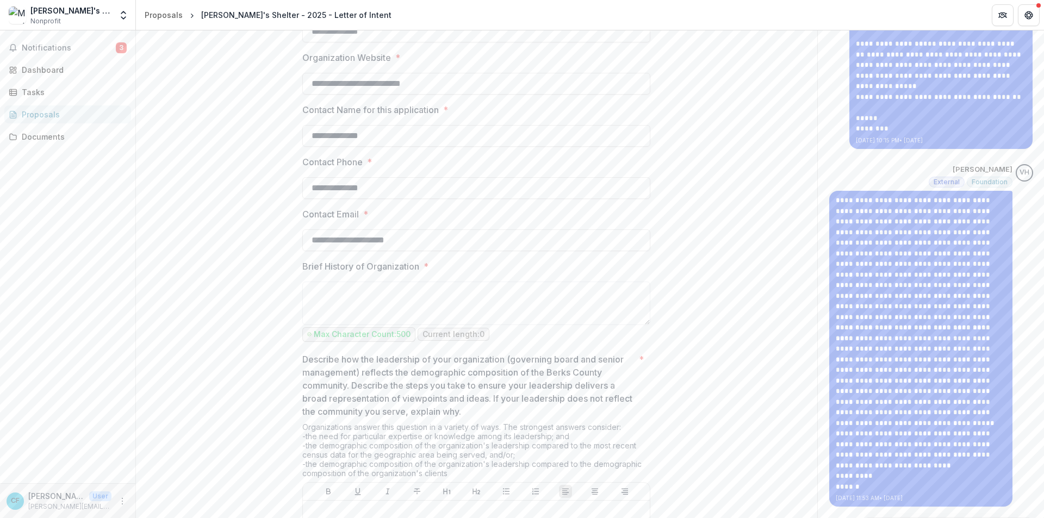
click at [301, 265] on div "**********" at bounding box center [476, 451] width 365 height 1904
click at [304, 265] on p "Brief History of Organization" at bounding box center [360, 266] width 117 height 13
click at [304, 282] on textarea "Brief History of Organization *" at bounding box center [476, 304] width 348 height 44
click at [305, 265] on p "Brief History of Organization" at bounding box center [360, 266] width 117 height 13
click at [305, 282] on textarea "Brief History of Organization *" at bounding box center [476, 304] width 348 height 44
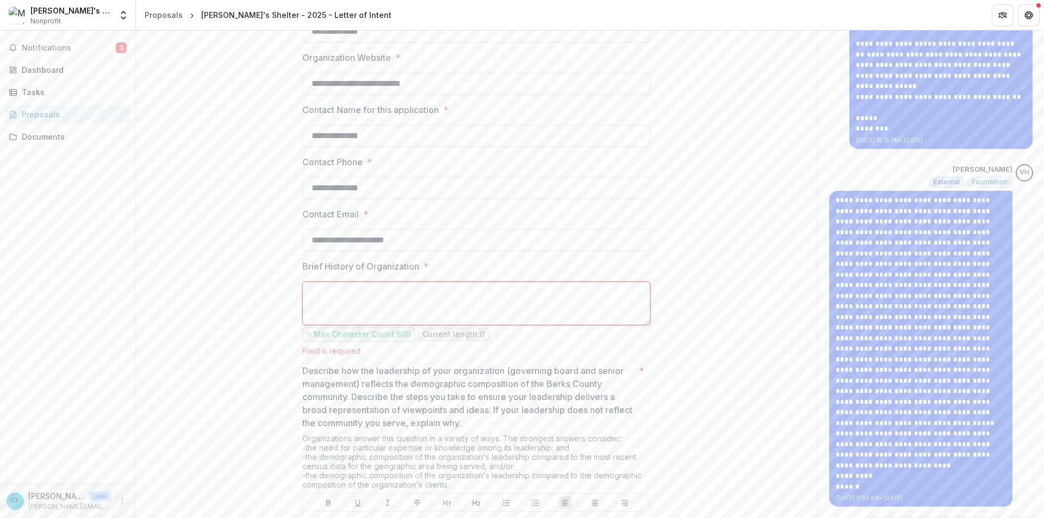
click at [300, 263] on div "**********" at bounding box center [476, 456] width 365 height 1915
click at [303, 264] on p "Brief History of Organization" at bounding box center [360, 266] width 117 height 13
click at [303, 282] on textarea "Brief History of Organization *" at bounding box center [476, 304] width 348 height 44
click at [303, 264] on p "Brief History of Organization" at bounding box center [360, 266] width 117 height 13
click at [303, 282] on textarea "Brief History of Organization *" at bounding box center [476, 304] width 348 height 44
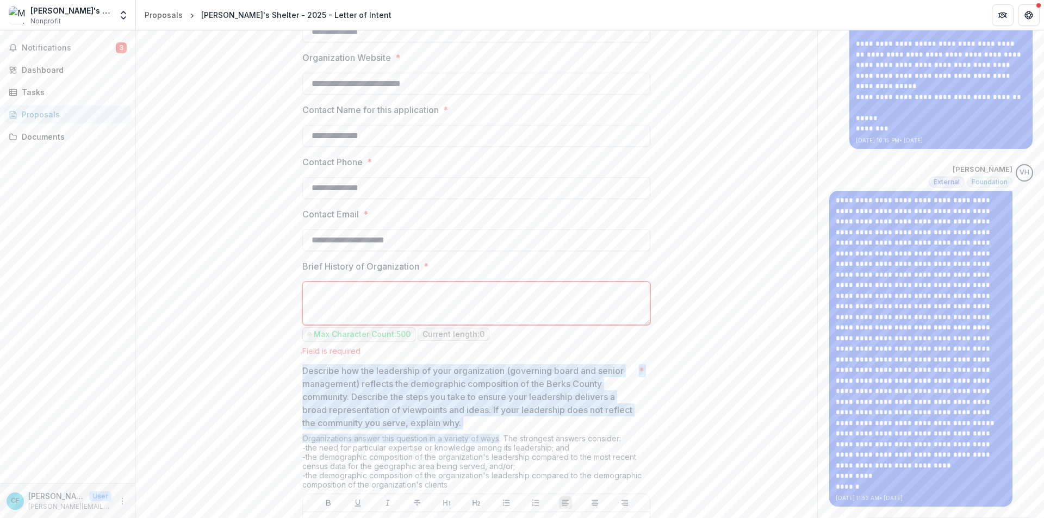
drag, startPoint x: 301, startPoint y: 370, endPoint x: 500, endPoint y: 430, distance: 207.8
